Goal: Task Accomplishment & Management: Manage account settings

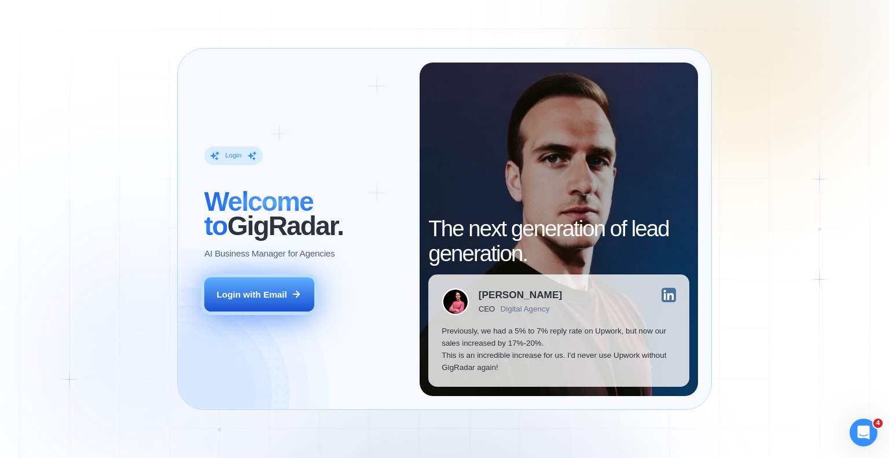
click at [275, 296] on div "Login with Email" at bounding box center [251, 294] width 71 height 12
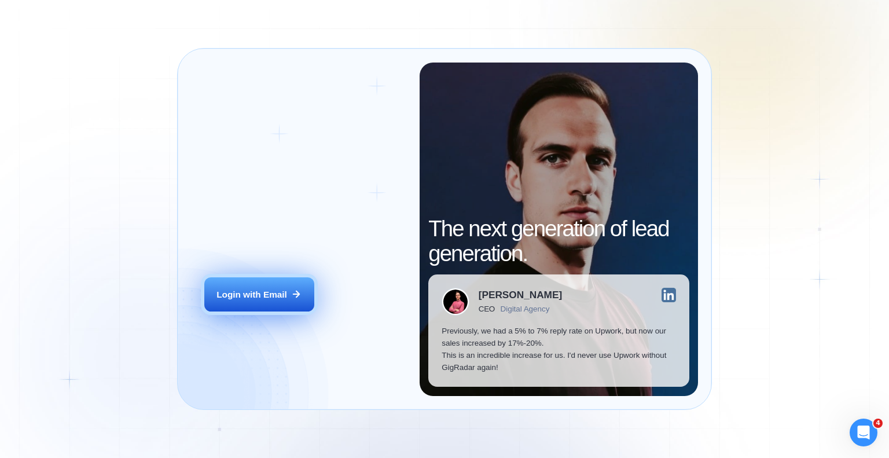
click at [268, 290] on div "Login with Email" at bounding box center [251, 294] width 71 height 12
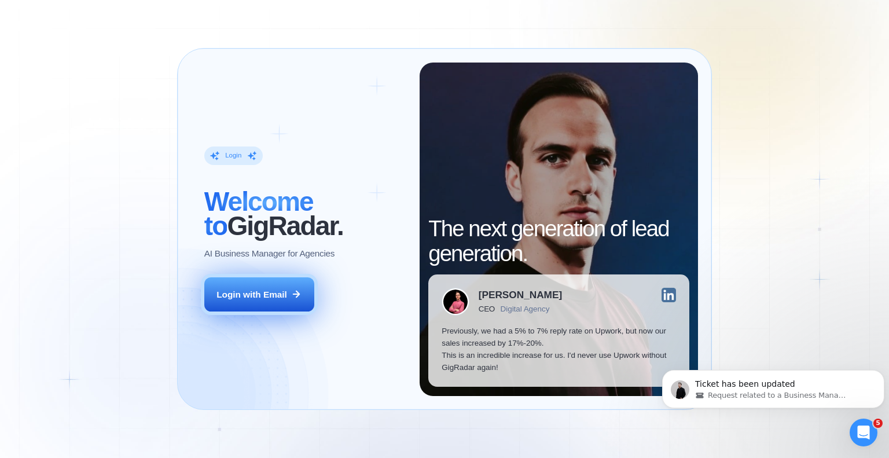
click at [229, 290] on div "Login with Email" at bounding box center [251, 294] width 71 height 12
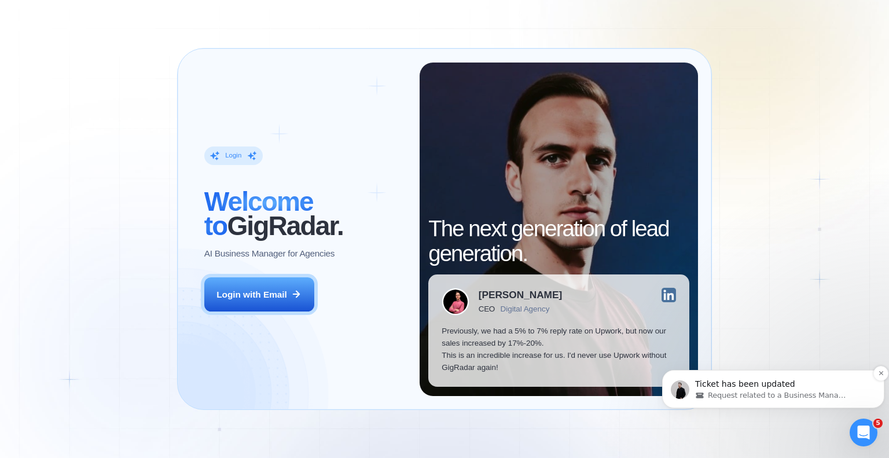
click at [735, 381] on p "Ticket has been updated" at bounding box center [782, 384] width 175 height 12
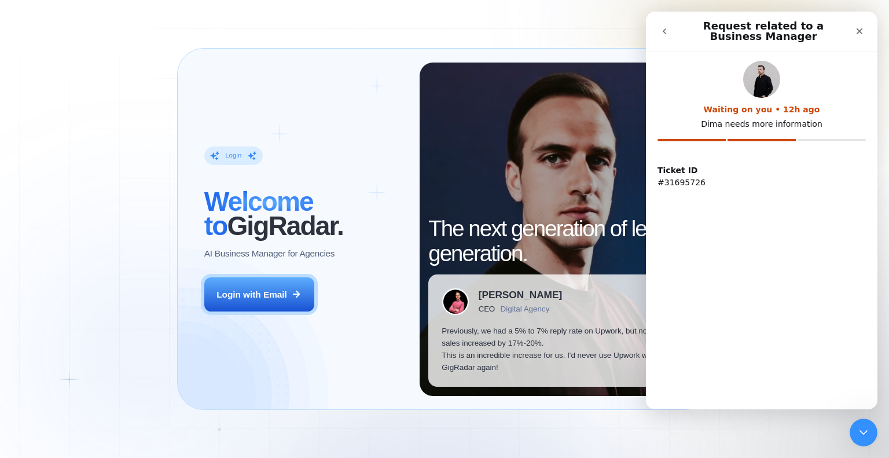
click at [664, 30] on icon "go back" at bounding box center [664, 31] width 9 height 9
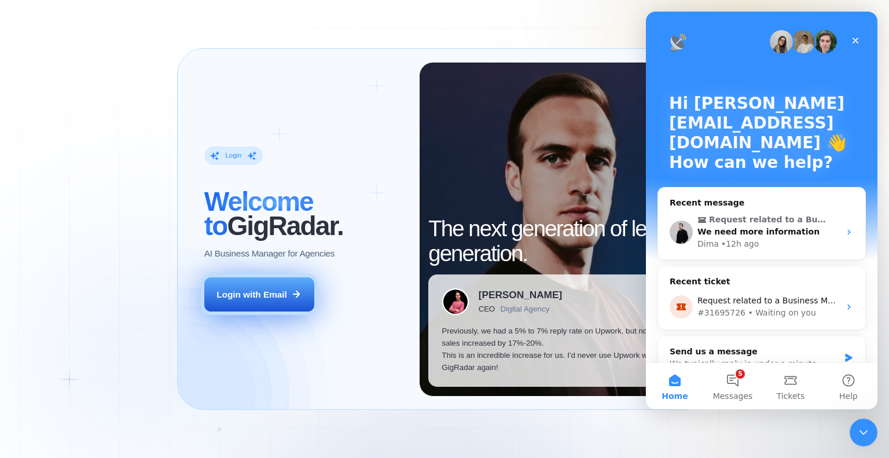
click at [299, 291] on icon at bounding box center [296, 294] width 10 height 10
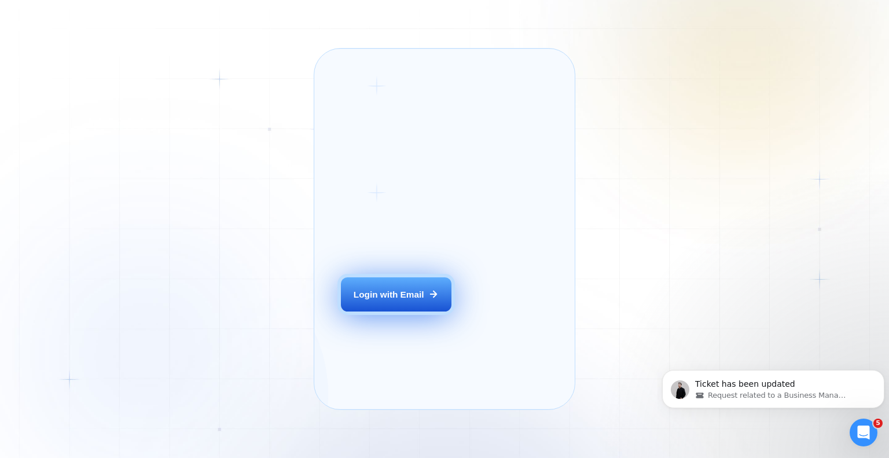
click at [388, 300] on div "Login with Email" at bounding box center [389, 294] width 71 height 12
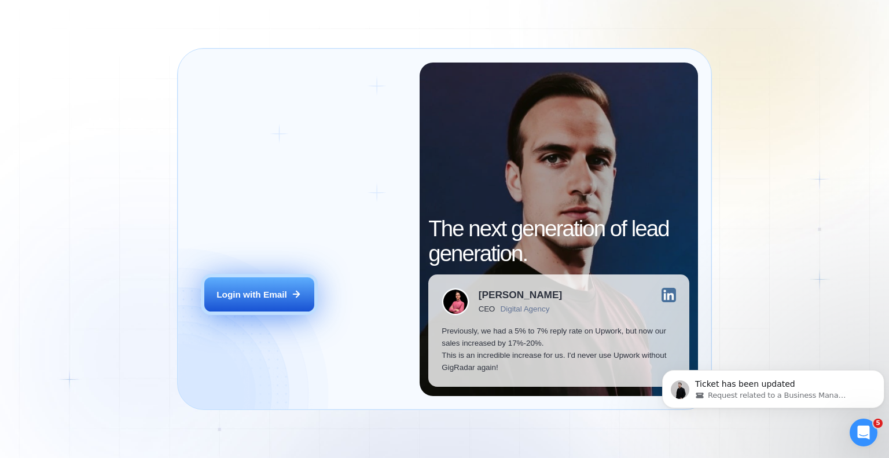
click at [264, 284] on button "Login with Email" at bounding box center [259, 294] width 110 height 35
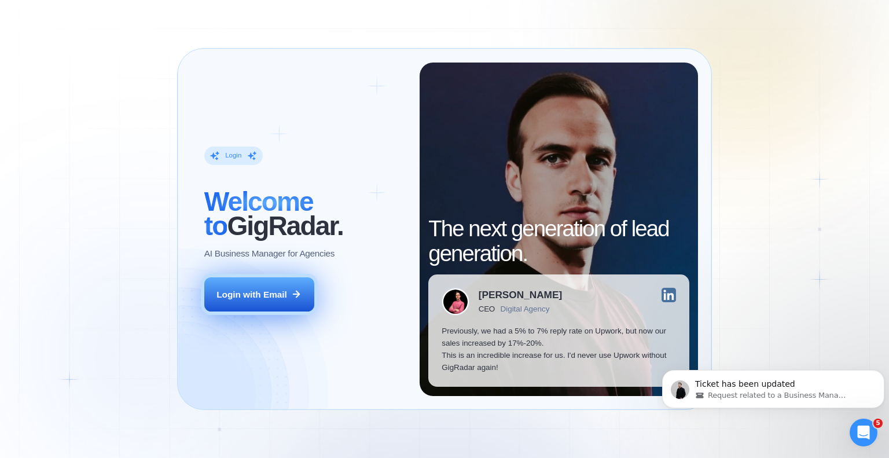
click at [253, 298] on div "Login with Email" at bounding box center [251, 294] width 71 height 12
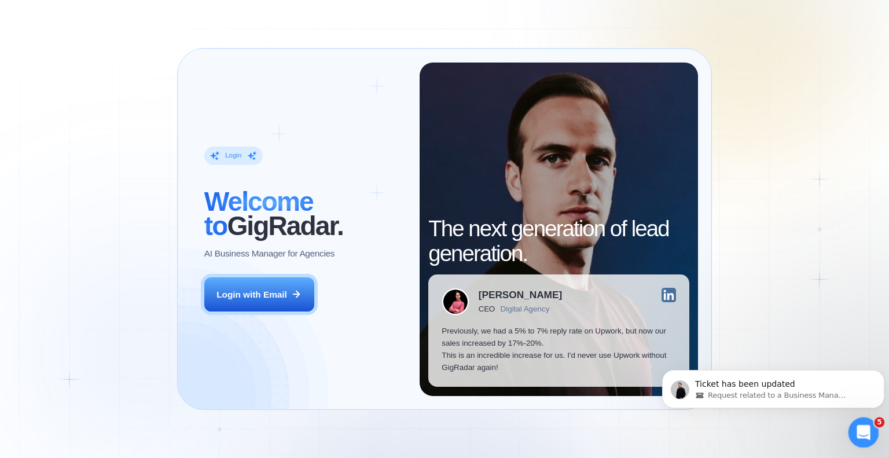
click at [869, 428] on icon "Open Intercom Messenger" at bounding box center [861, 430] width 19 height 19
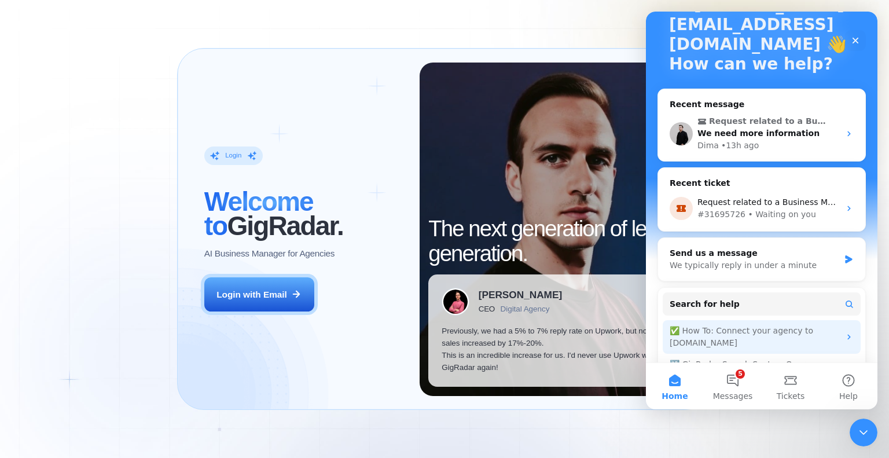
scroll to position [116, 0]
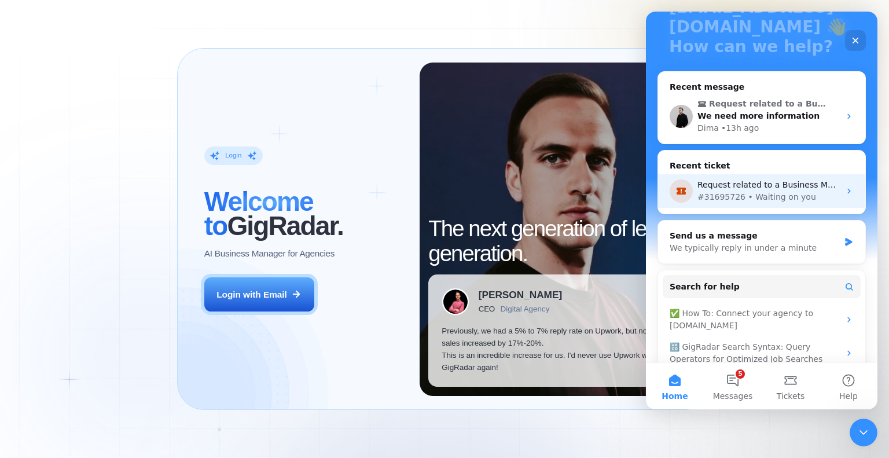
click at [771, 198] on div "#31695726 • Waiting on you" at bounding box center [768, 197] width 142 height 12
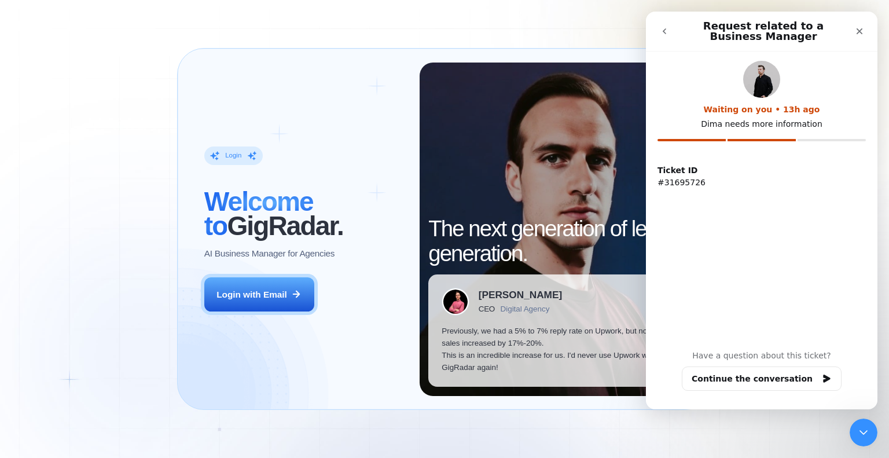
click at [671, 32] on button "go back" at bounding box center [664, 31] width 22 height 22
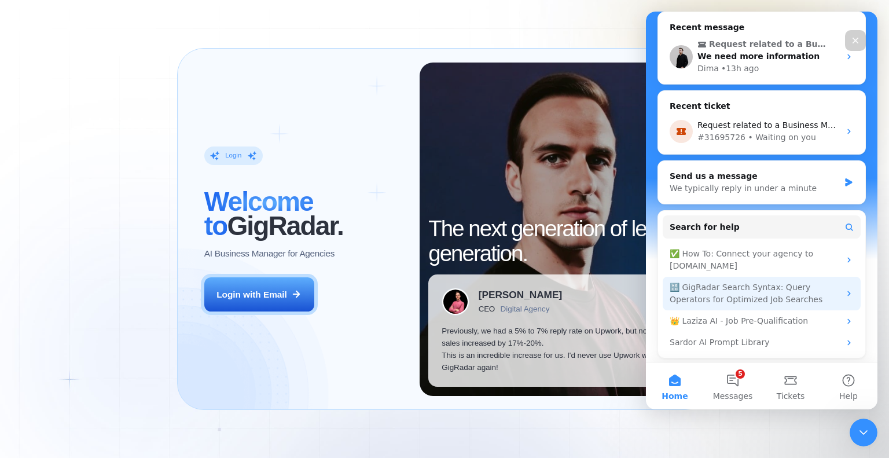
scroll to position [176, 0]
drag, startPoint x: 686, startPoint y: 378, endPoint x: 677, endPoint y: 382, distance: 9.9
click at [678, 382] on button "Home" at bounding box center [675, 386] width 58 height 46
click at [677, 382] on button "Home" at bounding box center [675, 386] width 58 height 46
click at [677, 381] on button "Home" at bounding box center [675, 386] width 58 height 46
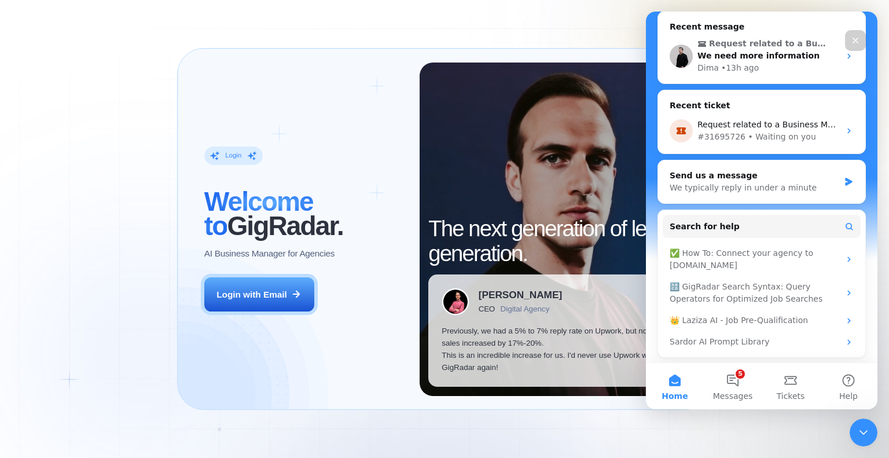
click at [676, 379] on button "Home" at bounding box center [675, 386] width 58 height 46
click at [740, 382] on button "5 Messages" at bounding box center [733, 386] width 58 height 46
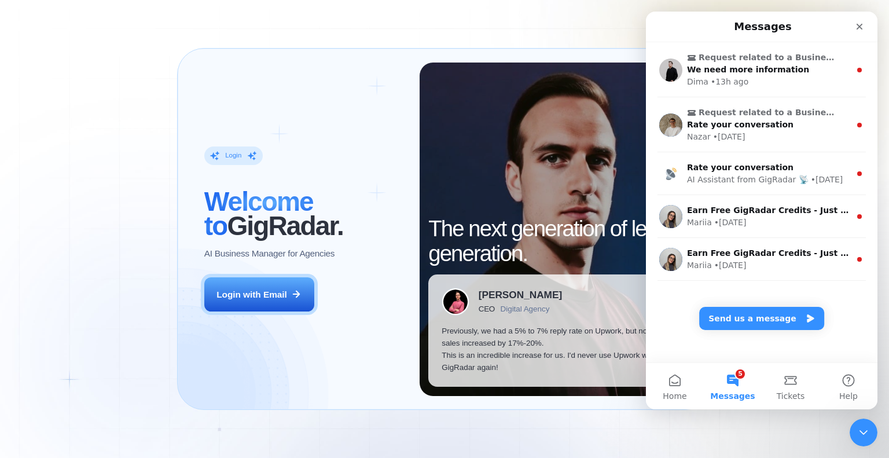
click at [740, 380] on button "5 Messages" at bounding box center [733, 386] width 58 height 46
click at [792, 387] on button "Tickets" at bounding box center [790, 386] width 58 height 46
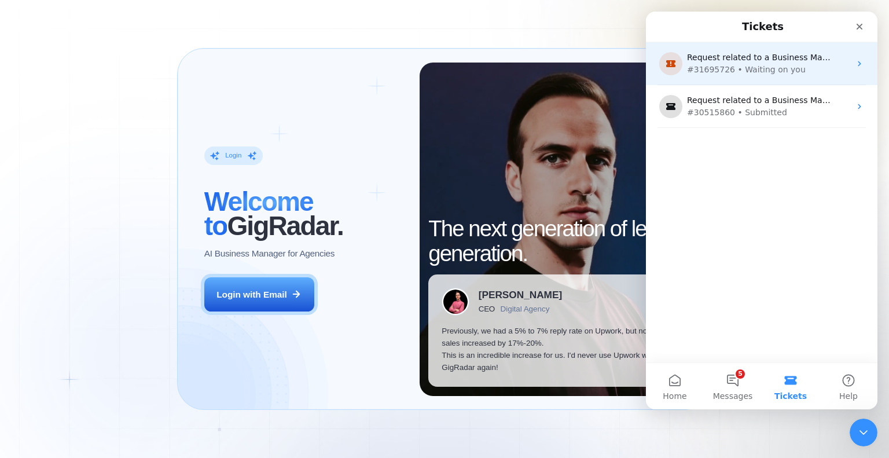
click at [756, 69] on div "#31695726 • Waiting on you" at bounding box center [759, 70] width 145 height 12
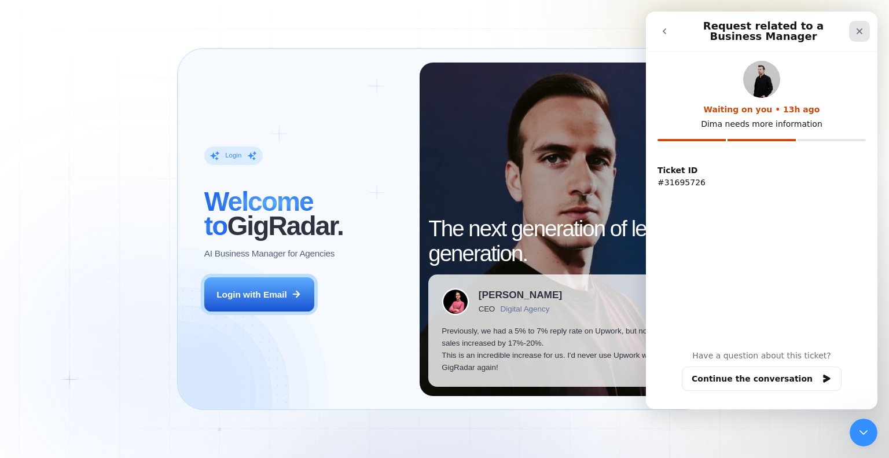
click at [857, 31] on icon "Close" at bounding box center [859, 31] width 9 height 9
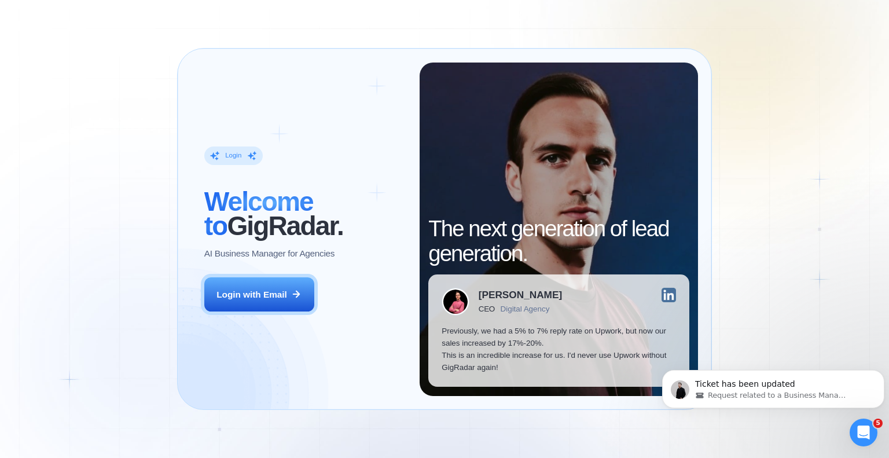
scroll to position [0, 0]
click at [652, 21] on div "Login ‍ Welcome to GigRadar. AI Business Manager for Agencies Login with Email …" at bounding box center [444, 229] width 889 height 458
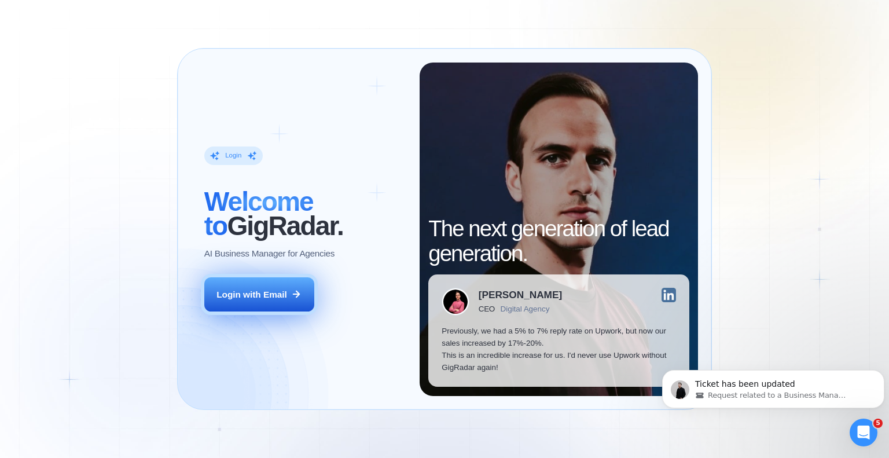
click at [257, 310] on button "Login with Email" at bounding box center [259, 294] width 110 height 35
